Goal: Navigation & Orientation: Find specific page/section

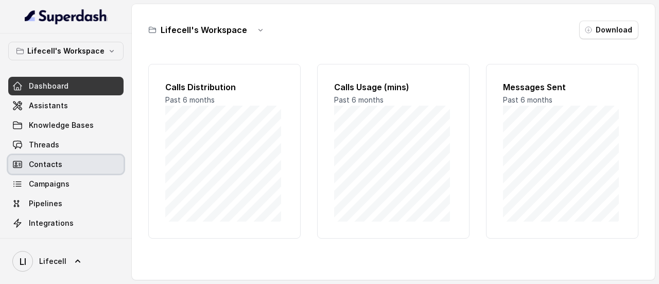
click at [50, 163] on span "Contacts" at bounding box center [45, 164] width 33 height 10
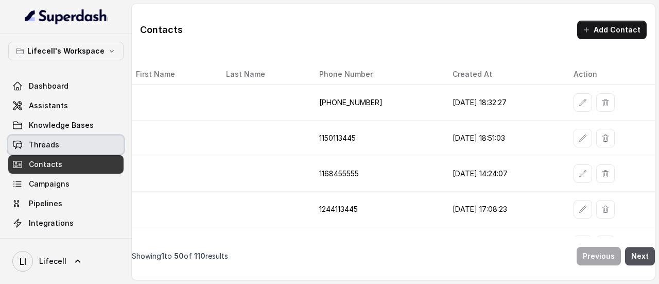
click at [68, 148] on link "Threads" at bounding box center [65, 144] width 115 height 19
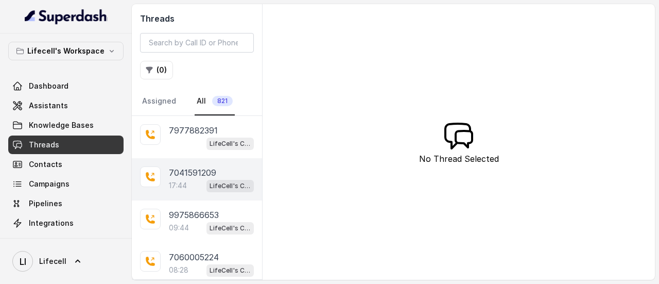
click at [196, 181] on div "17:44 LifeCell's Call Assistant" at bounding box center [211, 185] width 85 height 13
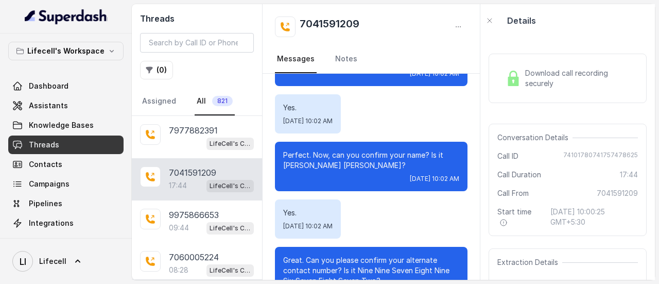
scroll to position [1081, 0]
